Goal: Information Seeking & Learning: Learn about a topic

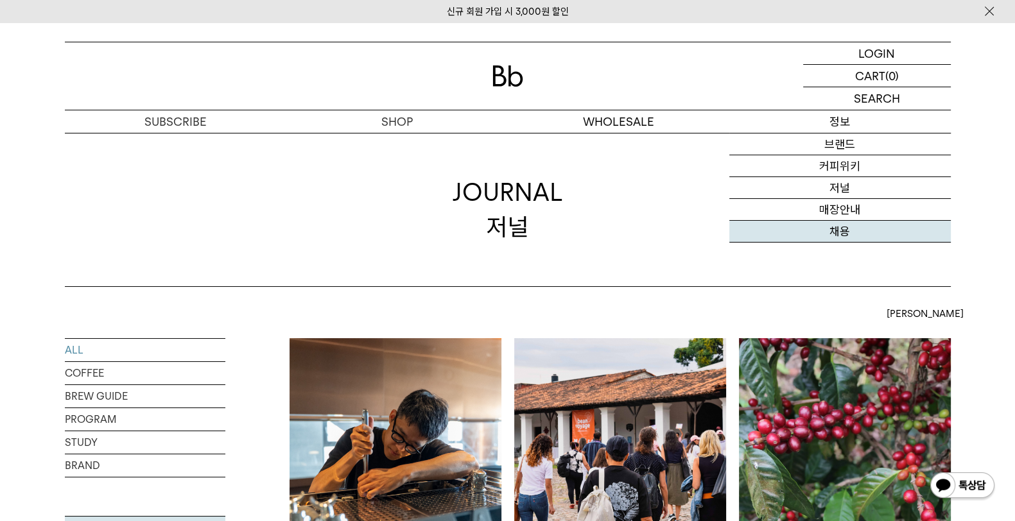
click at [843, 233] on link "채용" at bounding box center [839, 232] width 221 height 22
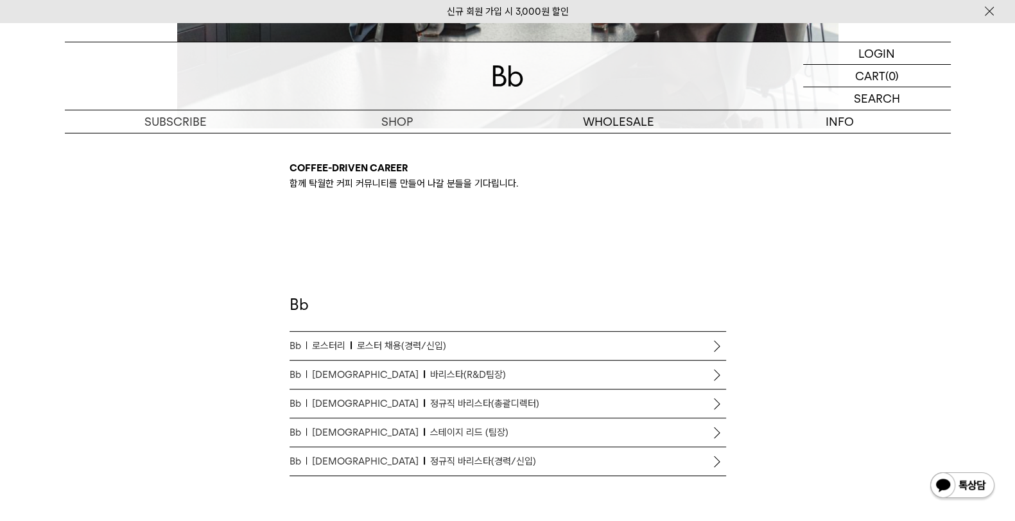
scroll to position [587, 0]
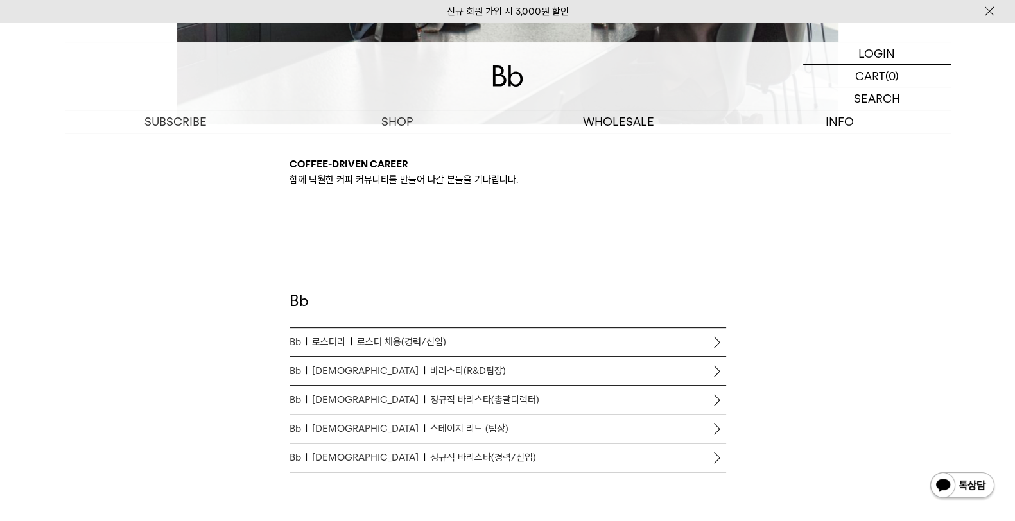
click at [687, 368] on p "Bb 바리스타 바리스타(R&D팀장)" at bounding box center [507, 370] width 436 height 15
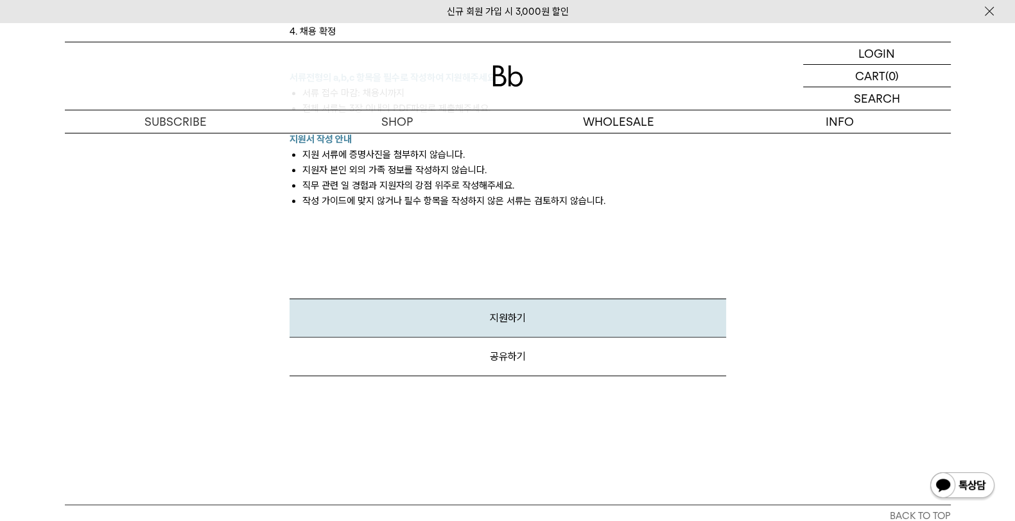
scroll to position [1770, 0]
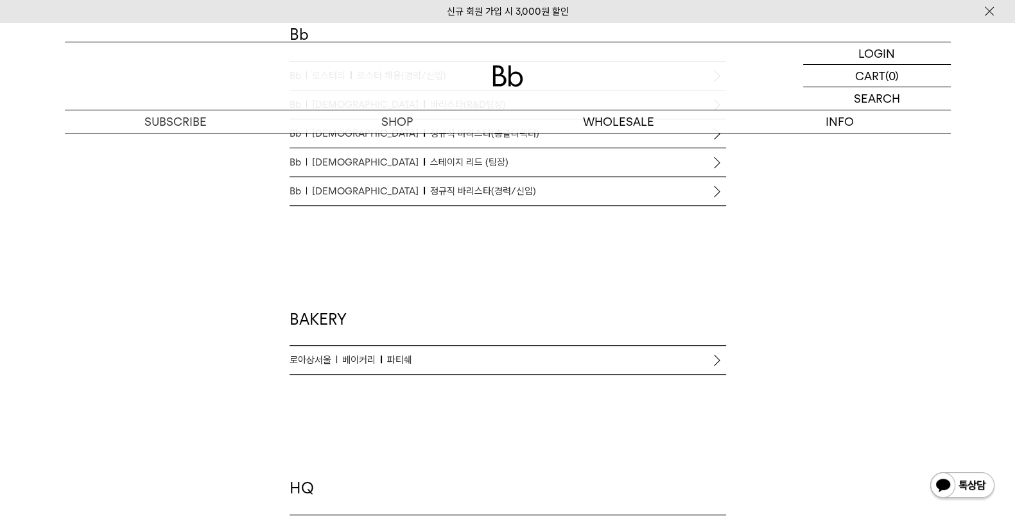
scroll to position [828, 0]
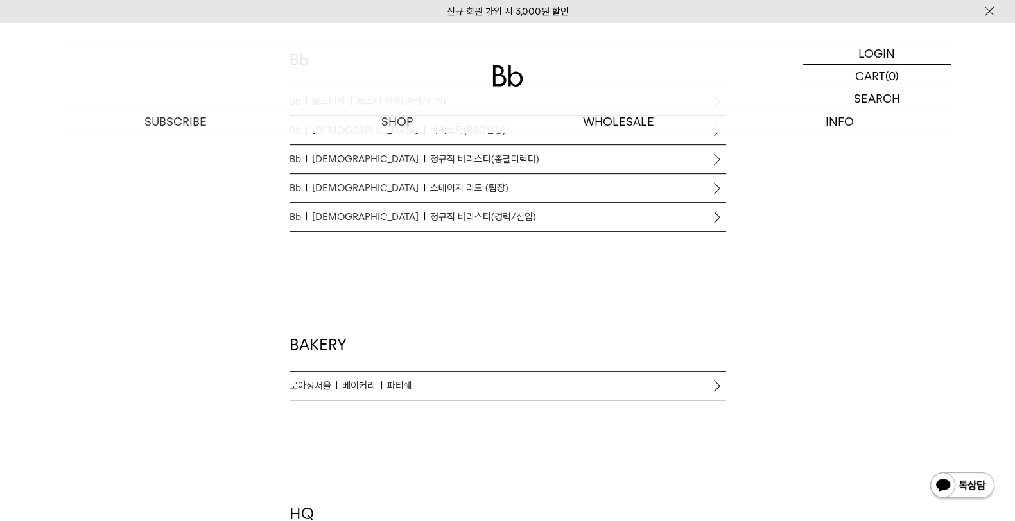
click at [430, 214] on span "정규직 바리스타(경력/신입)" at bounding box center [483, 216] width 106 height 15
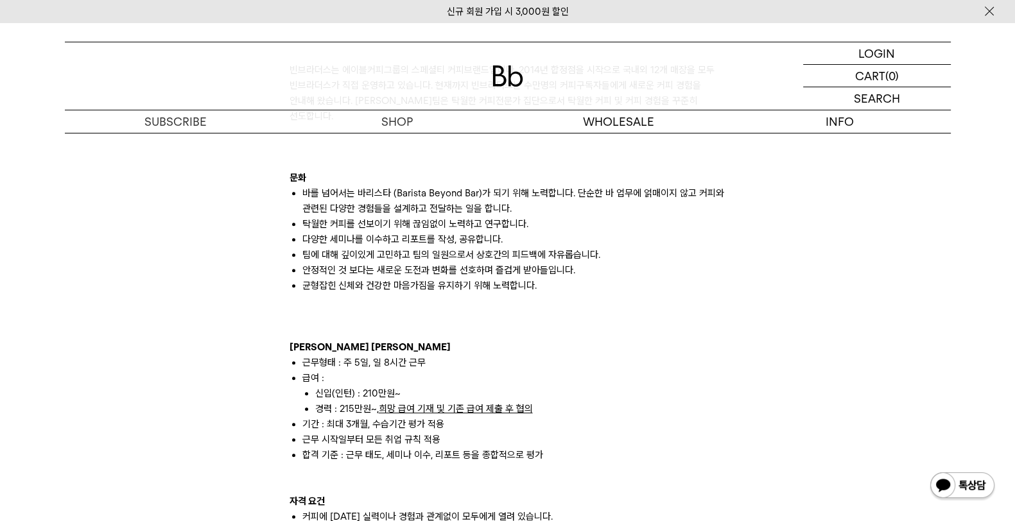
scroll to position [2086, 0]
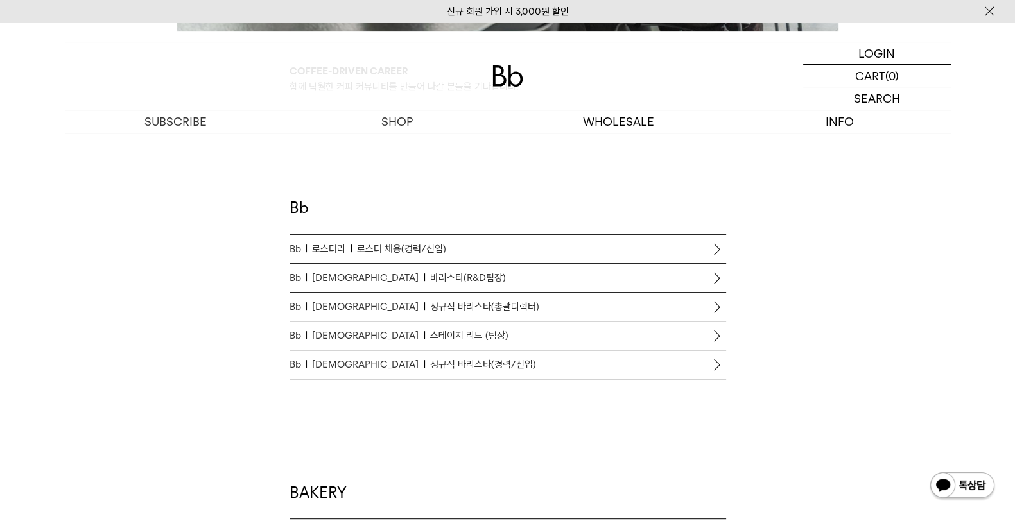
scroll to position [587, 0]
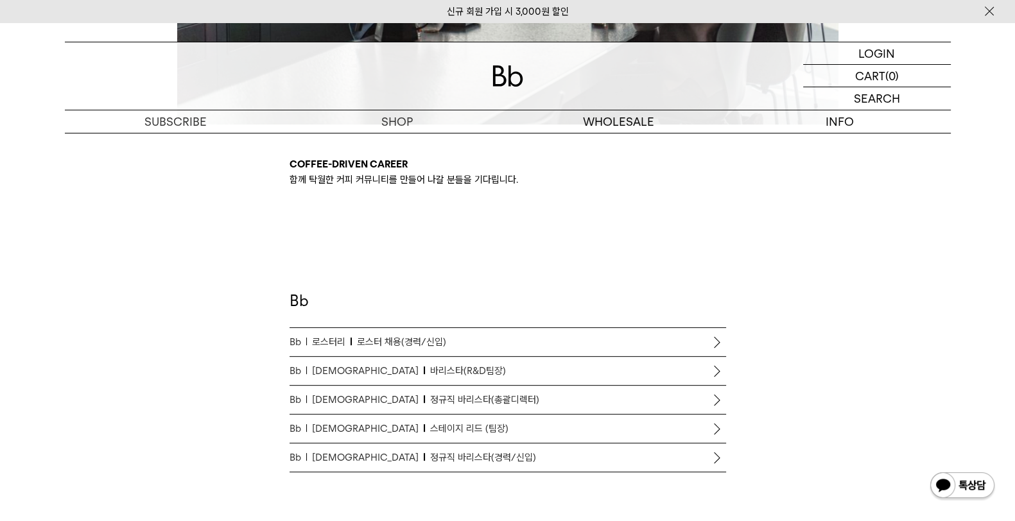
click at [431, 423] on span "스테이지 리드 (팀장)" at bounding box center [469, 428] width 78 height 15
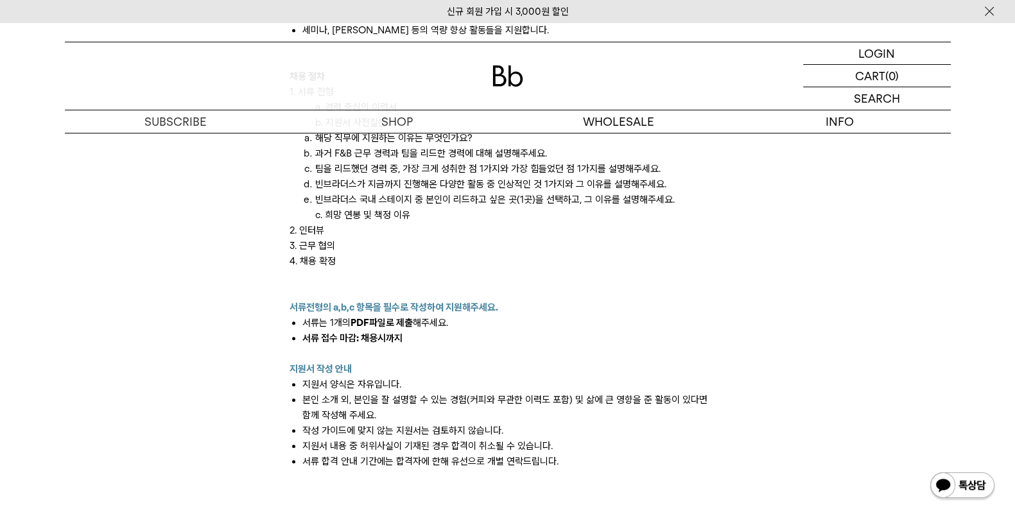
scroll to position [1414, 0]
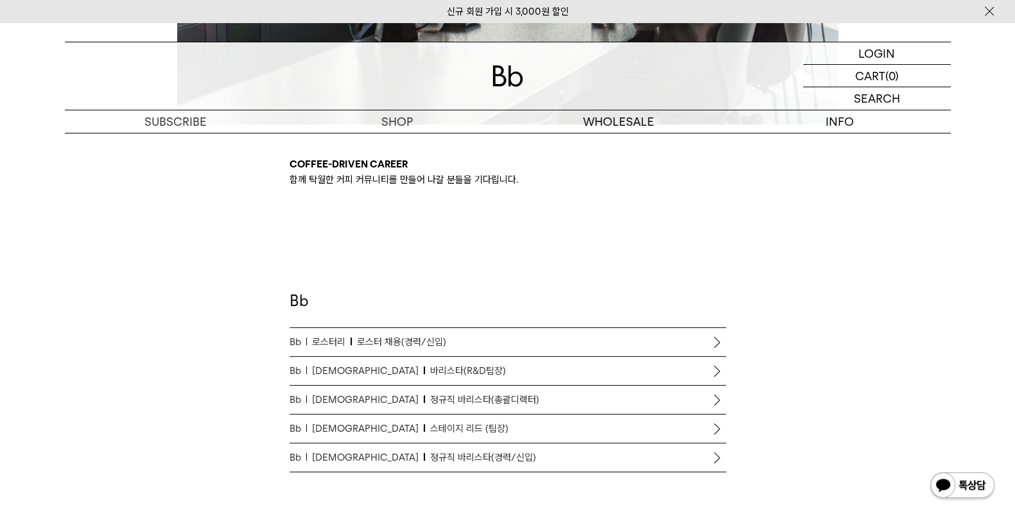
click at [441, 365] on p "Bb 바리스타 바리스타(R&D팀장)" at bounding box center [507, 370] width 436 height 15
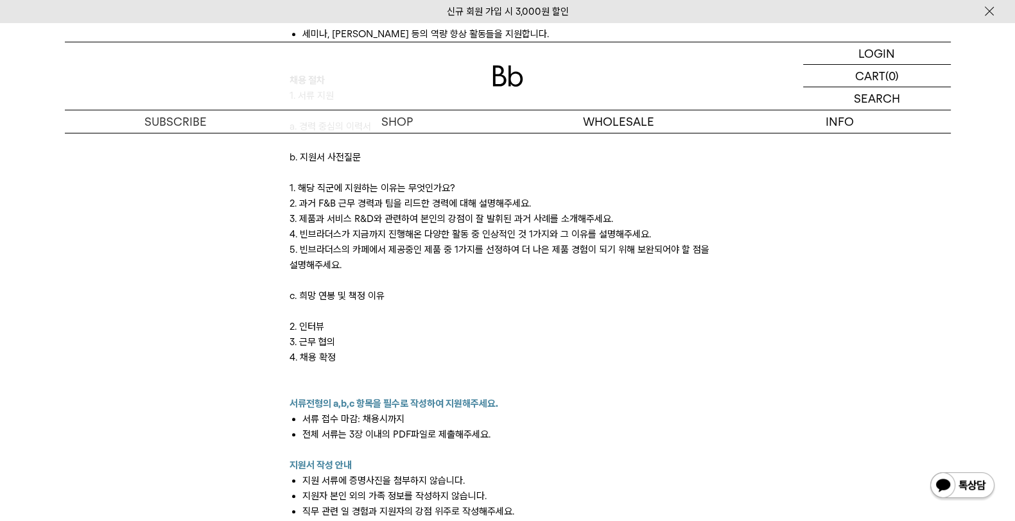
scroll to position [1509, 0]
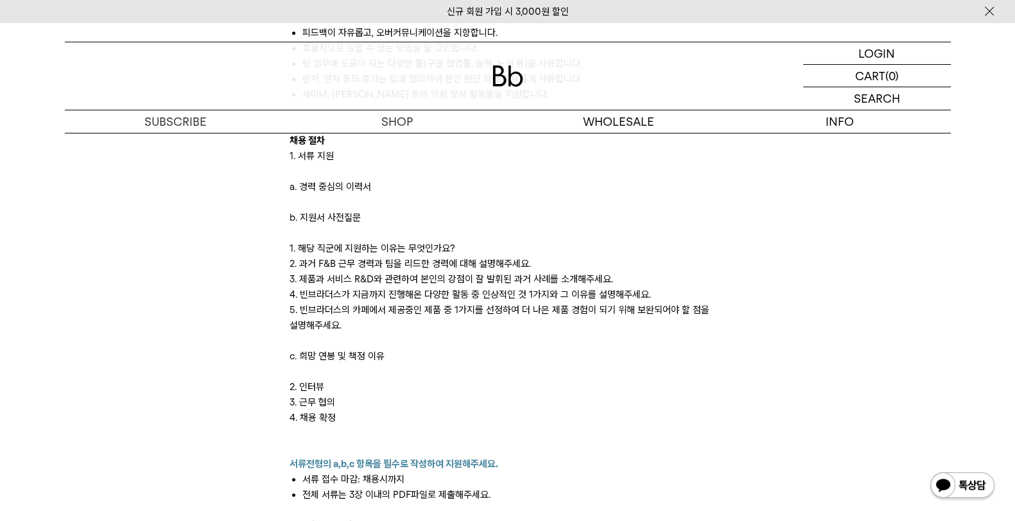
scroll to position [1348, 0]
drag, startPoint x: 311, startPoint y: 275, endPoint x: 631, endPoint y: 277, distance: 319.6
click at [631, 277] on p "3. 제품과 서비스 R&D와 관련하여 본인의 강점이 잘 발휘된 과거 사례를 소개해주세요." at bounding box center [507, 279] width 436 height 15
drag, startPoint x: 631, startPoint y: 277, endPoint x: 603, endPoint y: 253, distance: 36.4
click at [604, 255] on p "1. 해당 직군에 지원하는 이유는 무엇인가요?" at bounding box center [507, 248] width 436 height 15
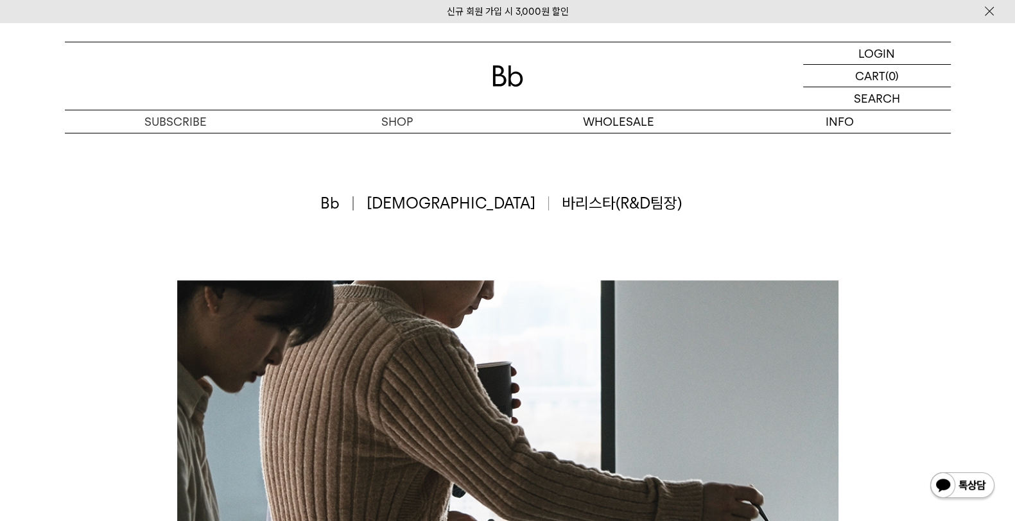
scroll to position [0, 0]
